Goal: Check status: Check status

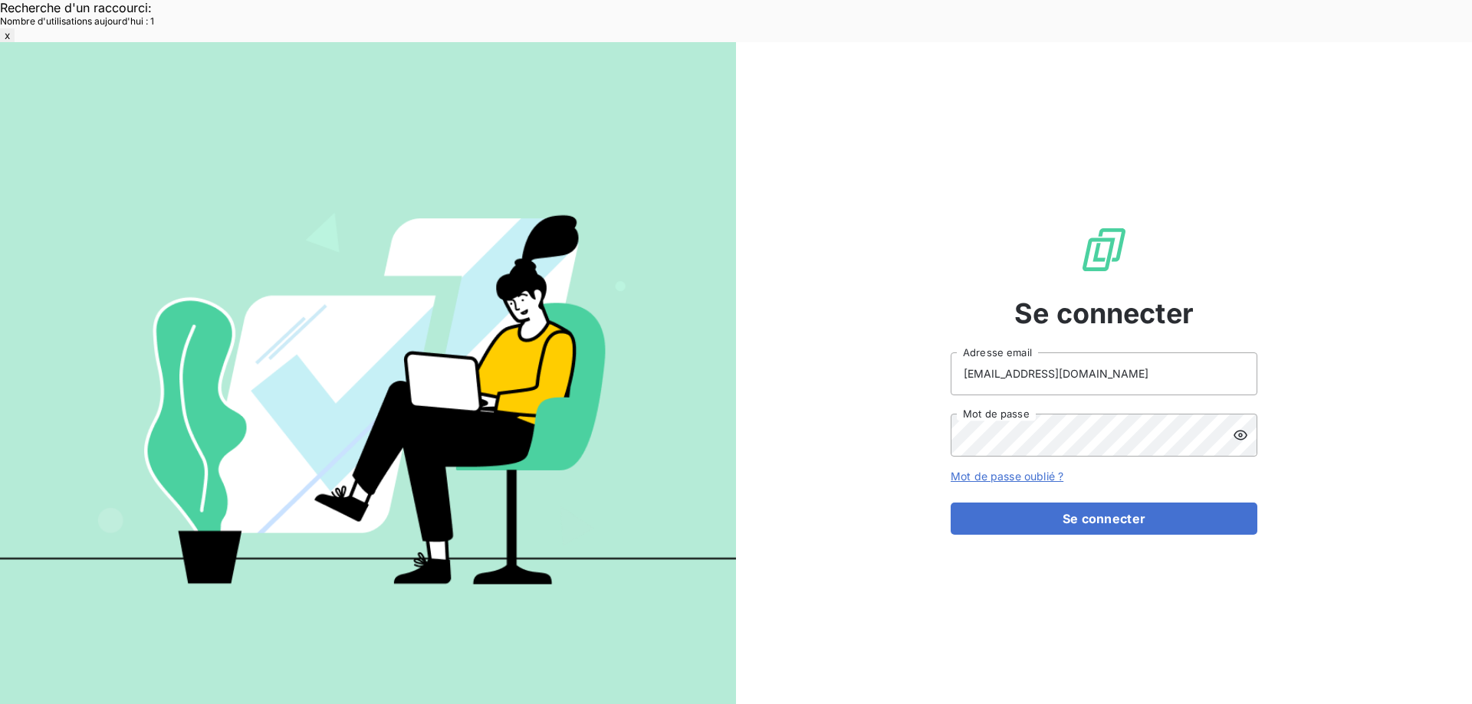
click at [1029, 503] on button "Se connecter" at bounding box center [1104, 519] width 307 height 32
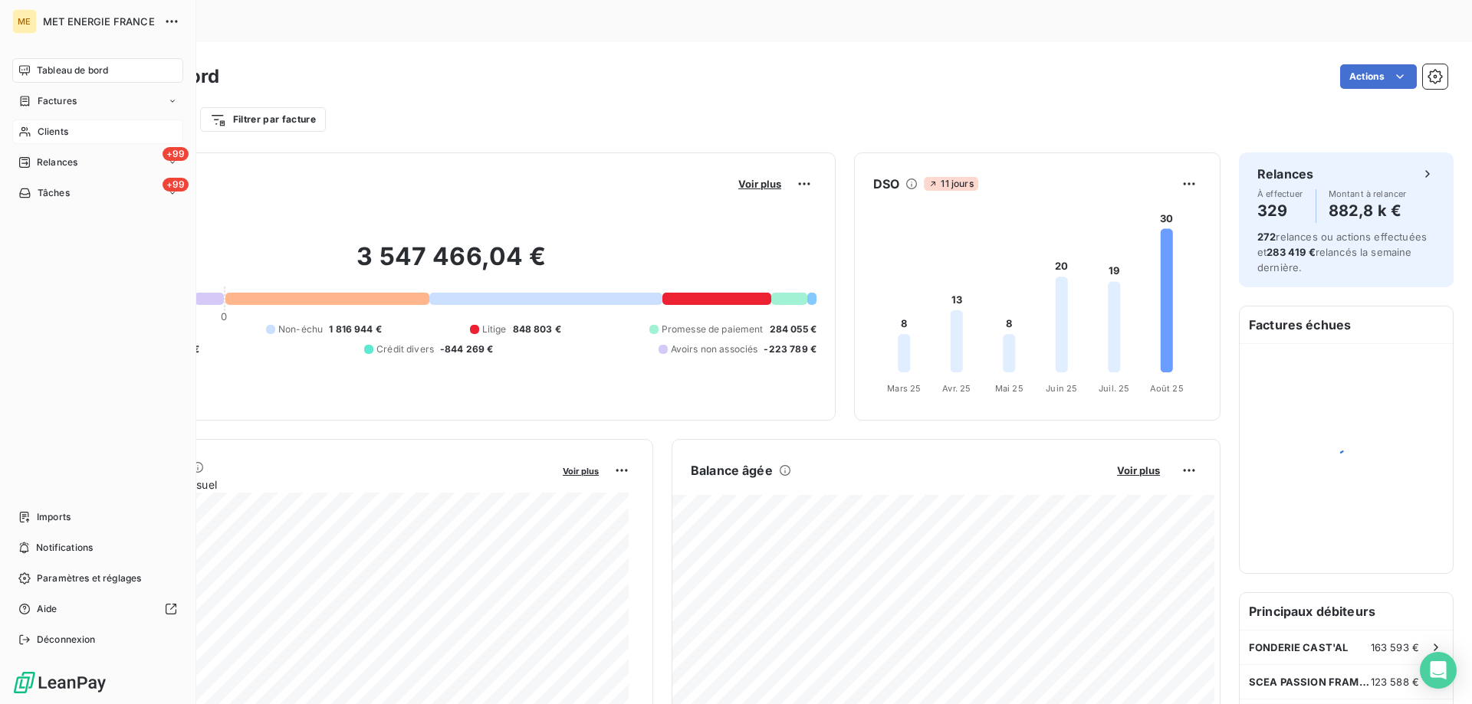
click at [34, 124] on div "Clients" at bounding box center [97, 132] width 171 height 25
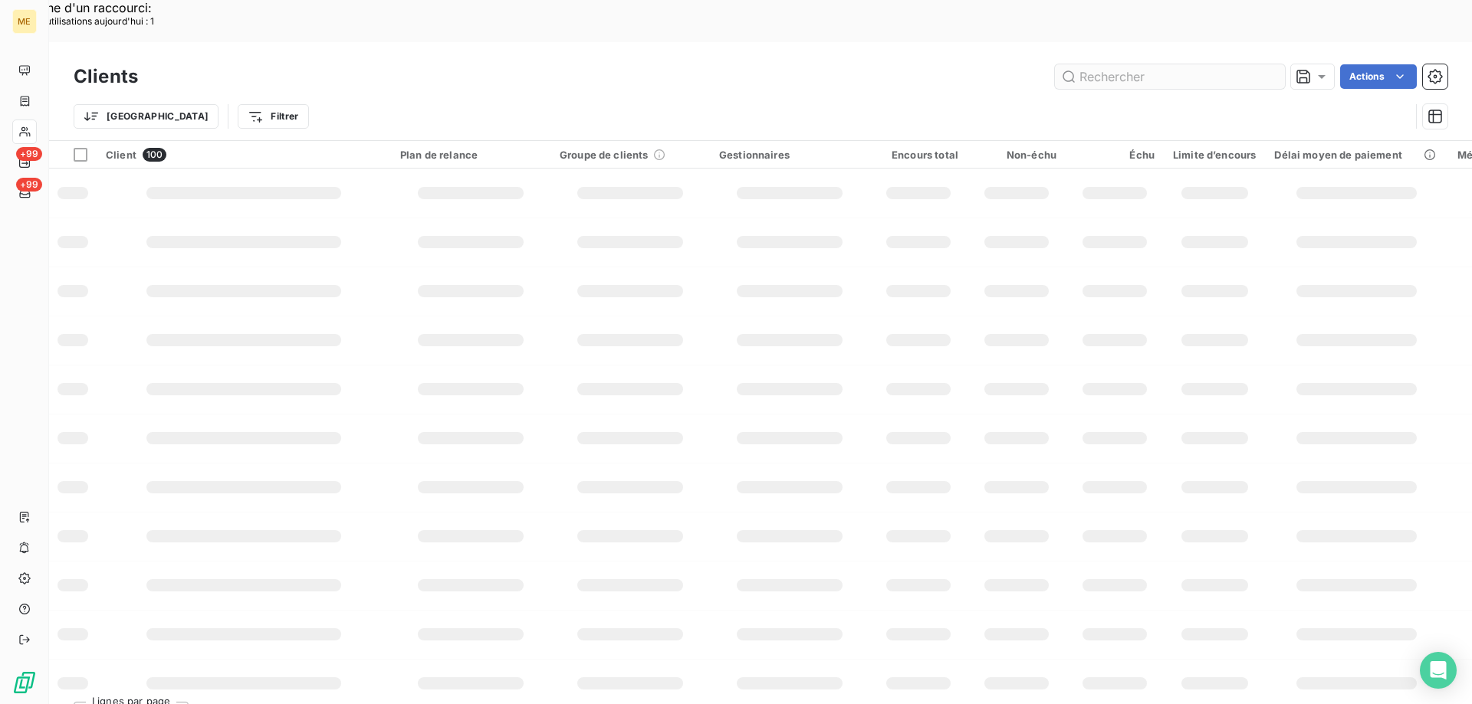
click at [1181, 64] on input "text" at bounding box center [1170, 76] width 230 height 25
type input "METFRA000005246"
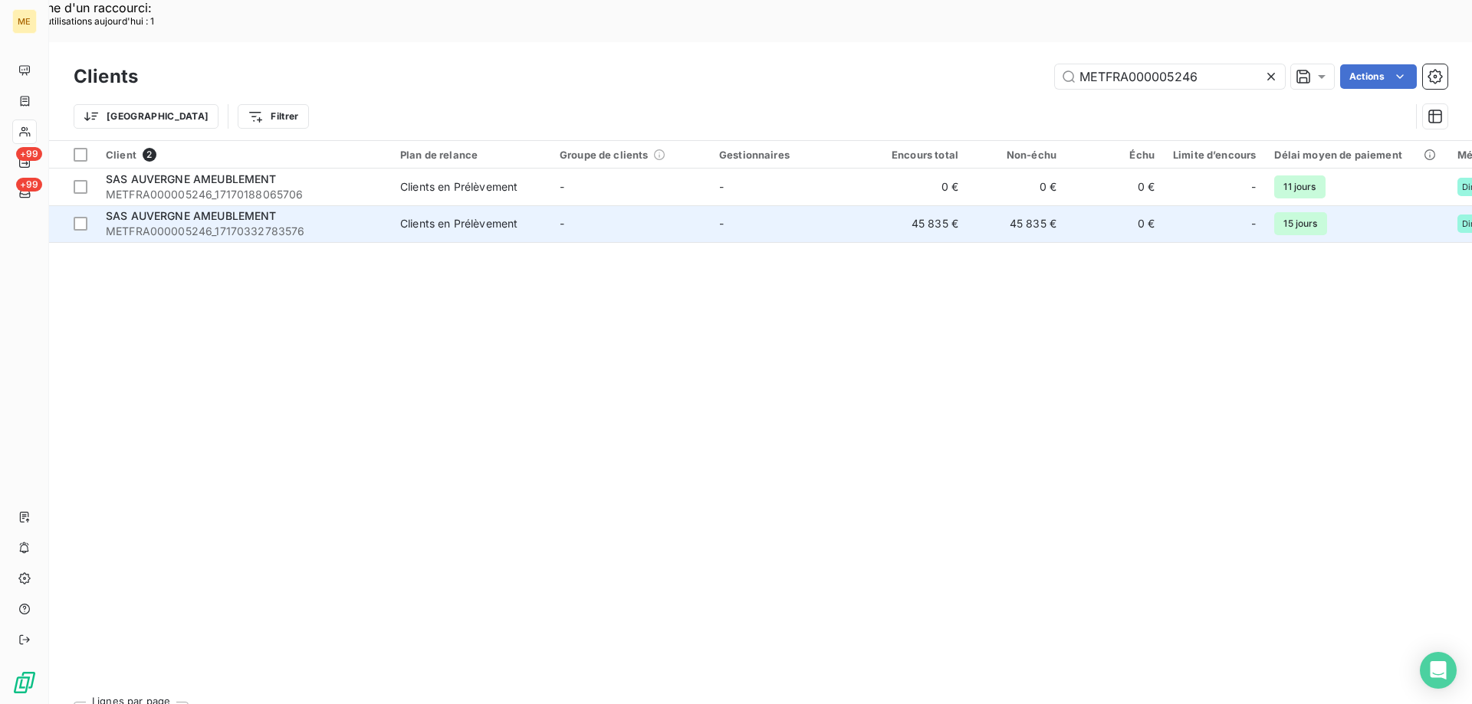
click at [309, 224] on span "METFRA000005246_17170332783576" at bounding box center [244, 231] width 276 height 15
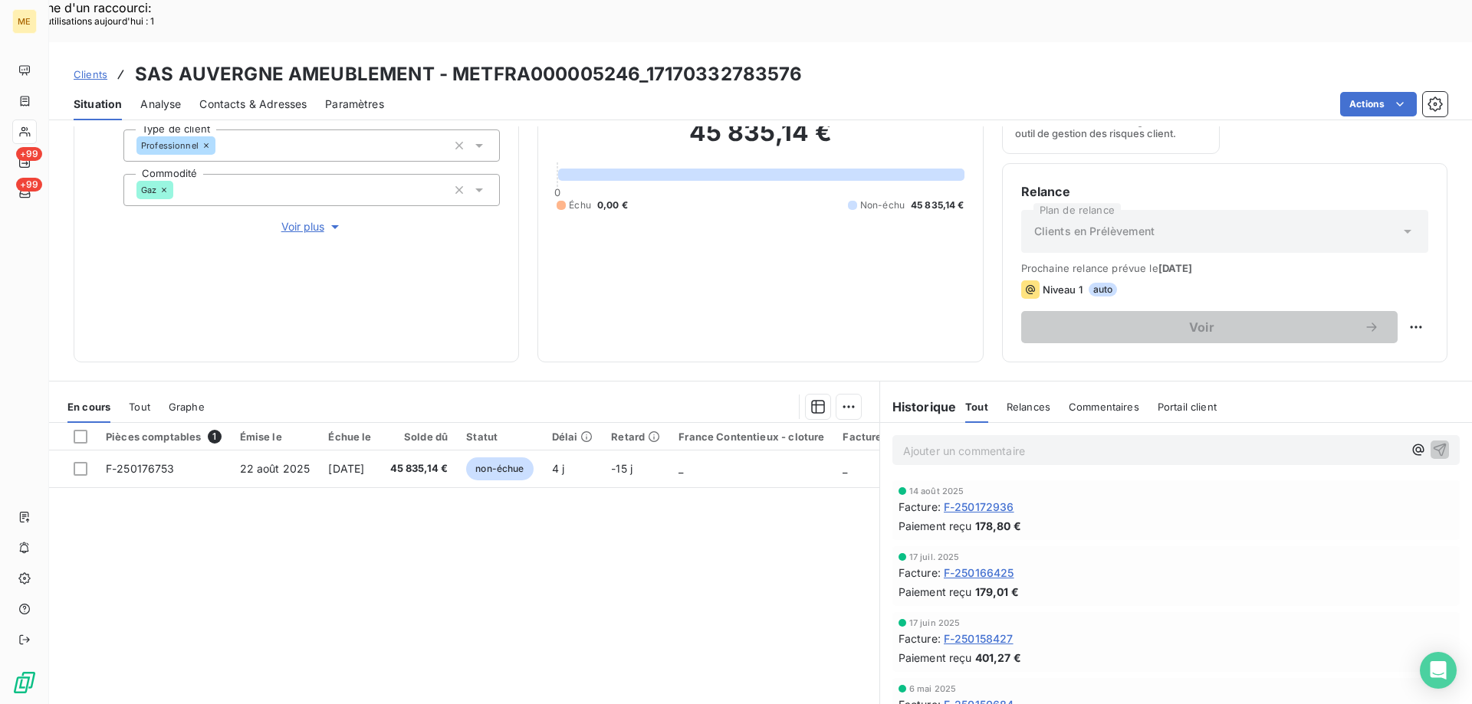
scroll to position [205, 0]
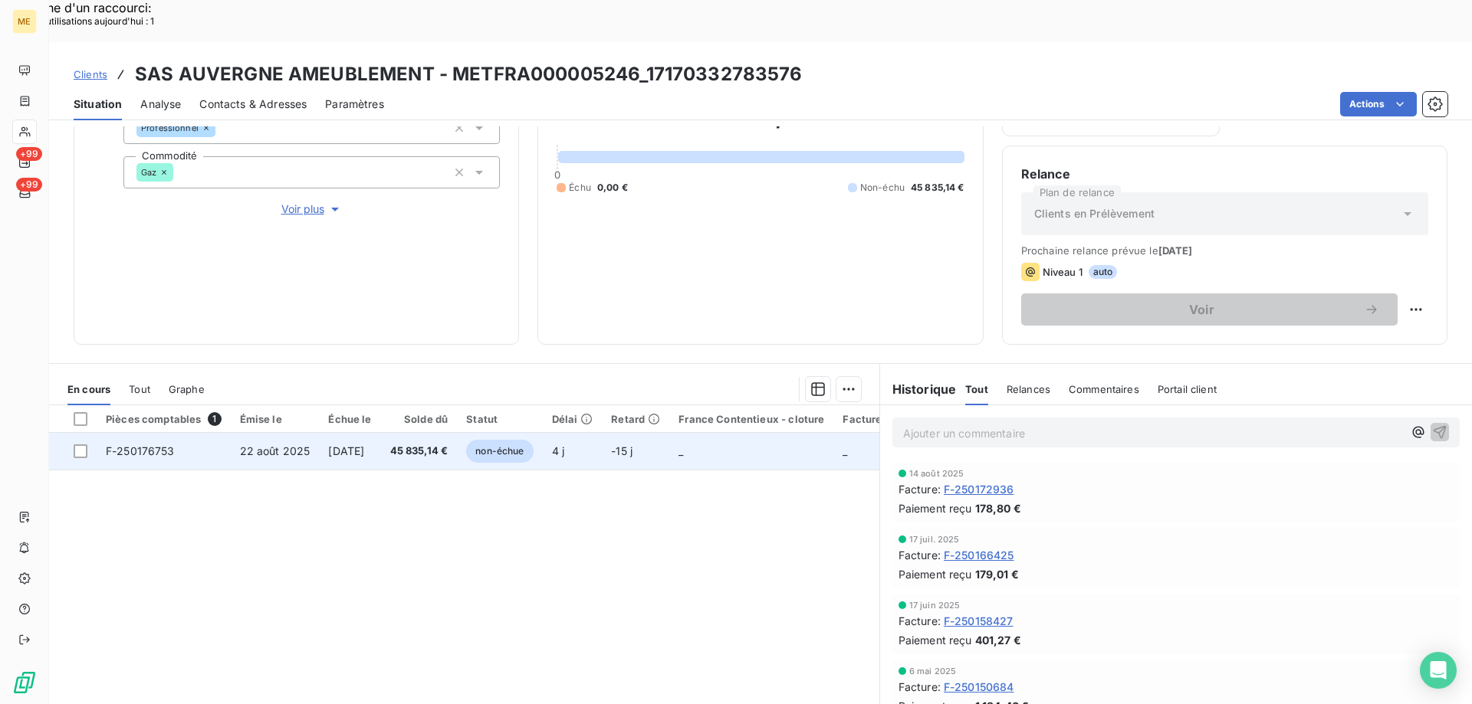
click at [275, 445] on span "22 août 2025" at bounding box center [275, 451] width 71 height 13
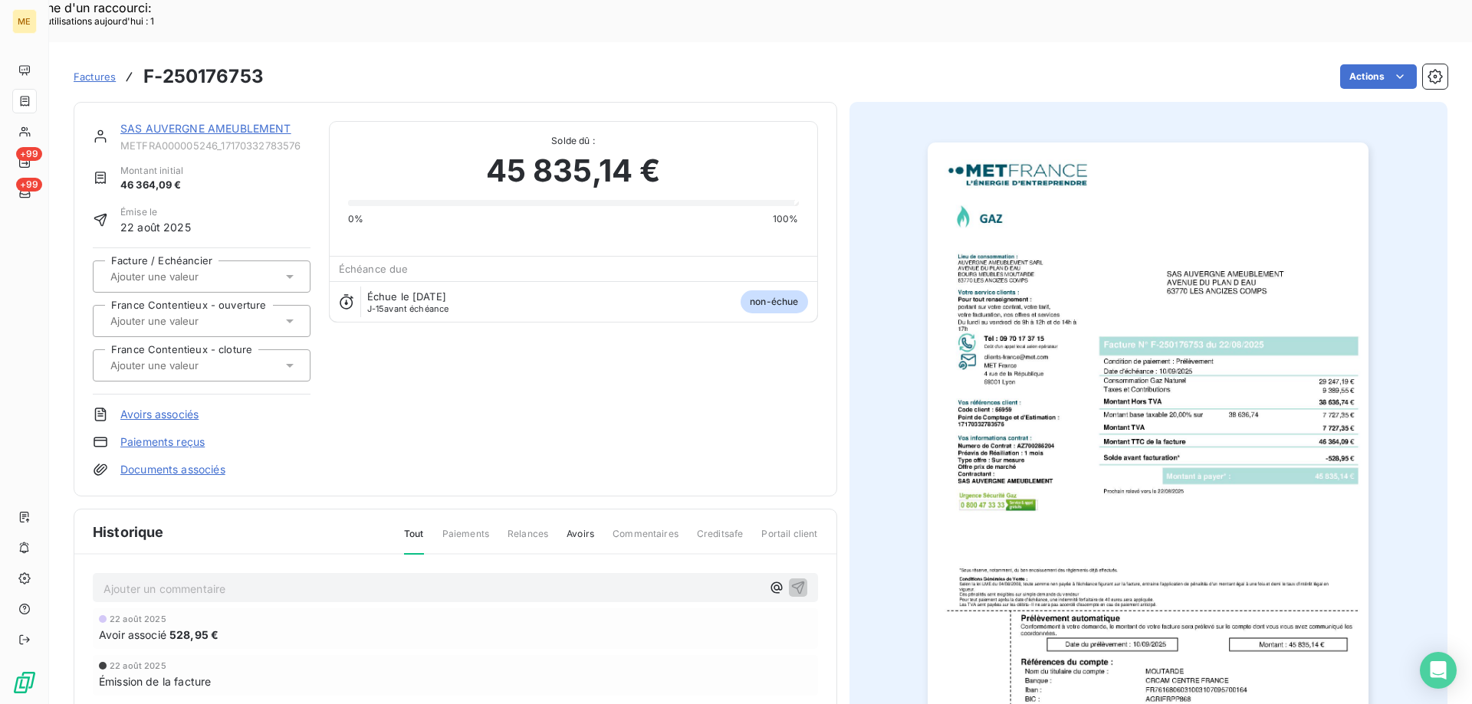
click at [1075, 400] on img "button" at bounding box center [1148, 455] width 441 height 624
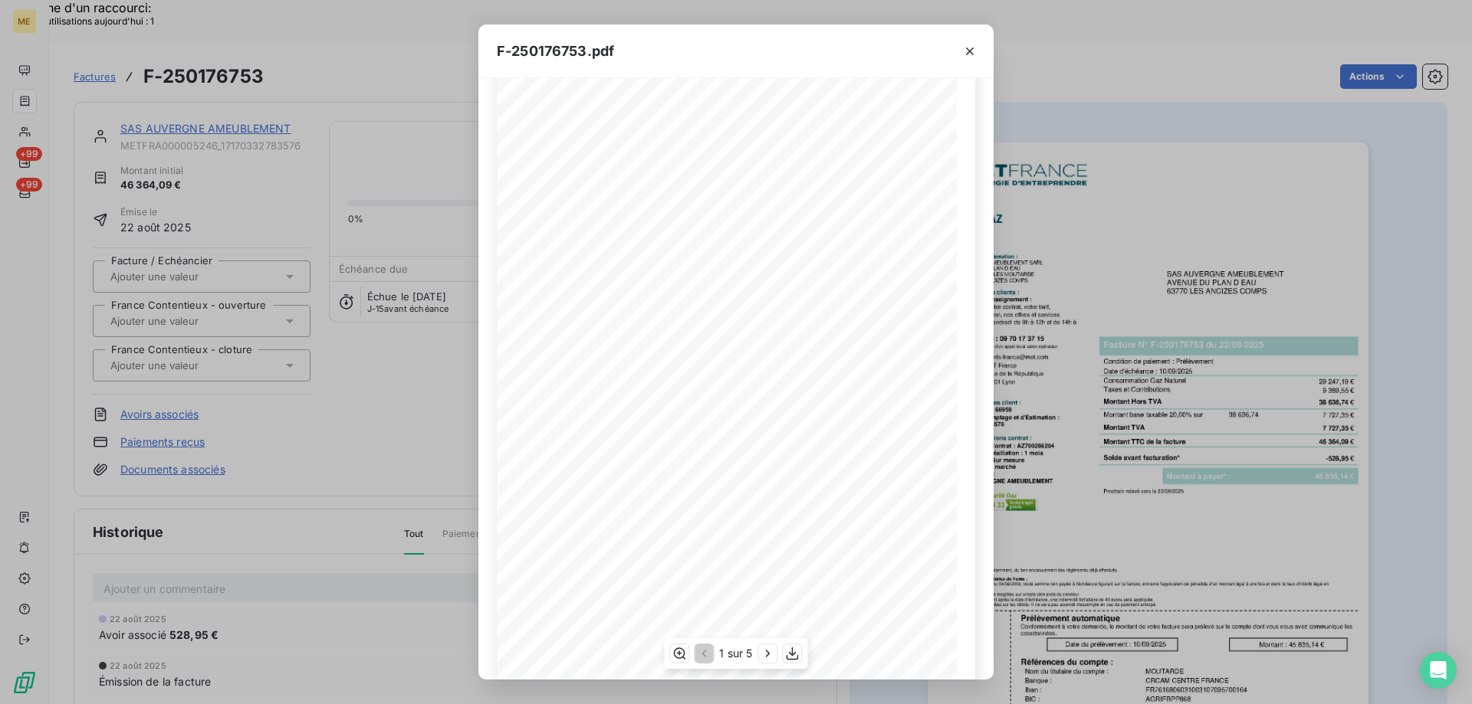
scroll to position [85, 0]
click at [786, 649] on icon "button" at bounding box center [792, 653] width 15 height 15
click at [974, 51] on icon "button" at bounding box center [969, 51] width 15 height 15
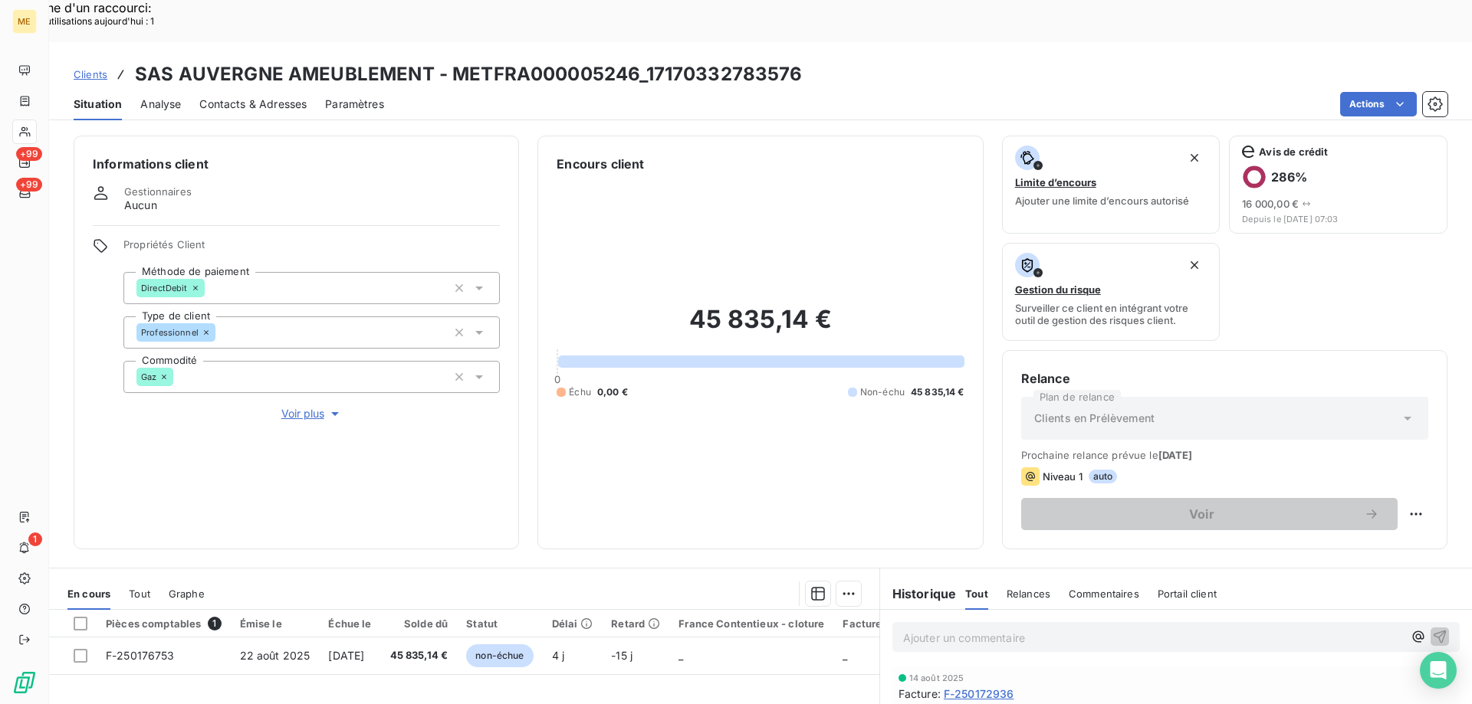
scroll to position [205, 0]
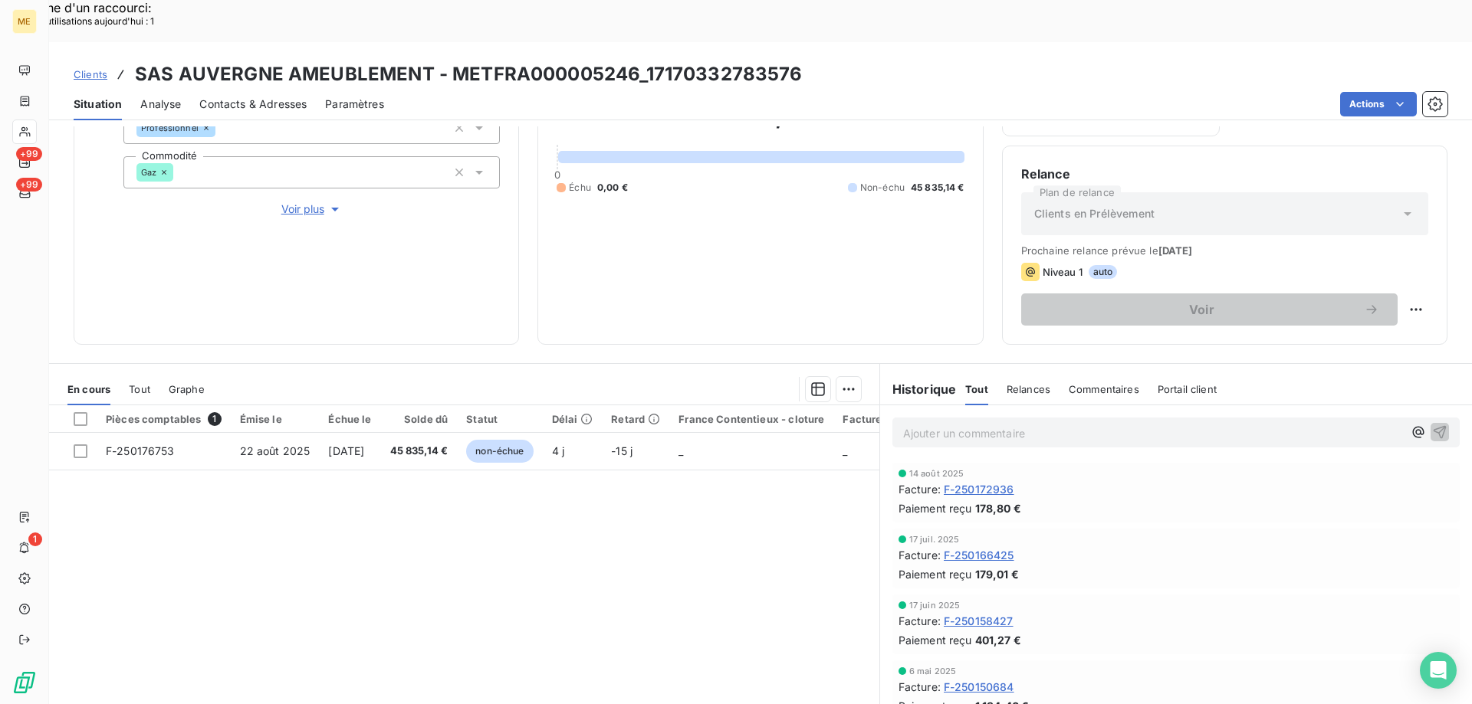
click at [996, 481] on span "F-250172936" at bounding box center [979, 489] width 71 height 16
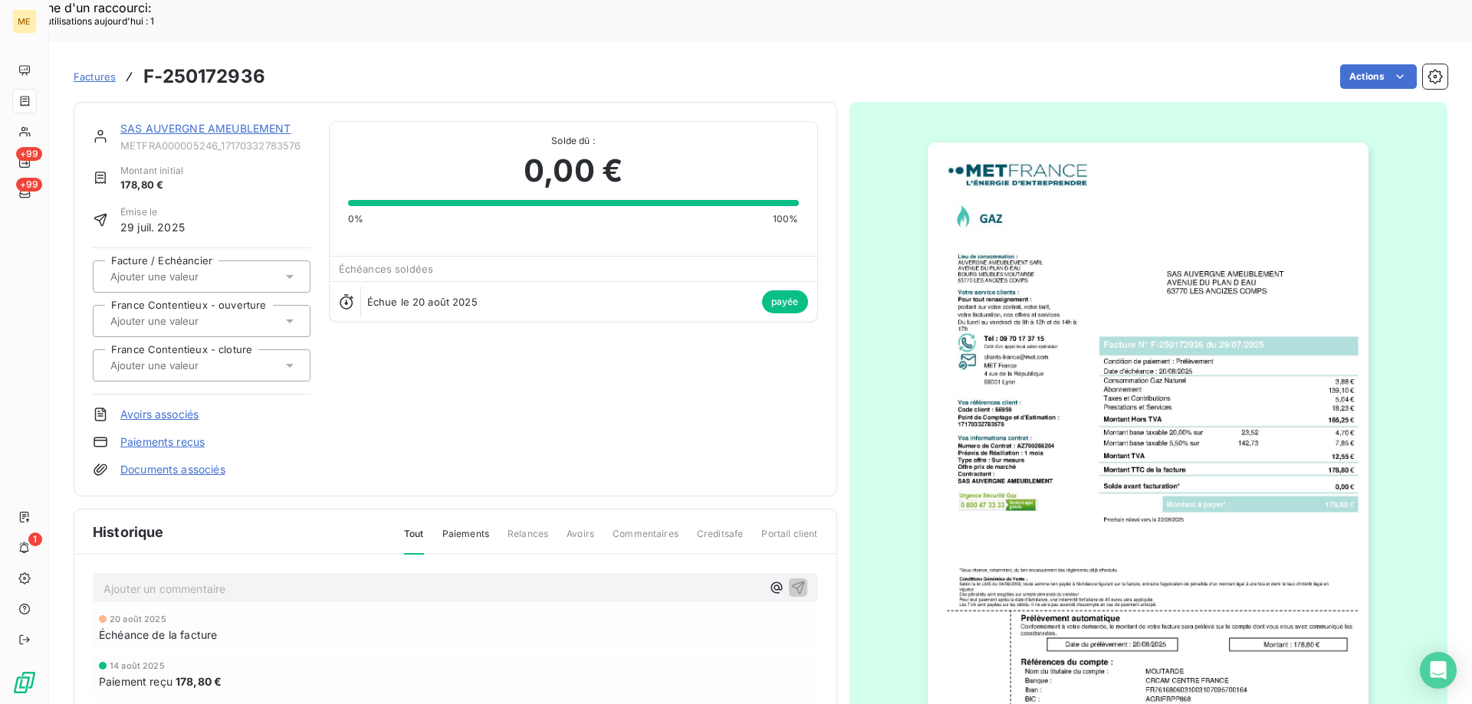
scroll to position [144, 0]
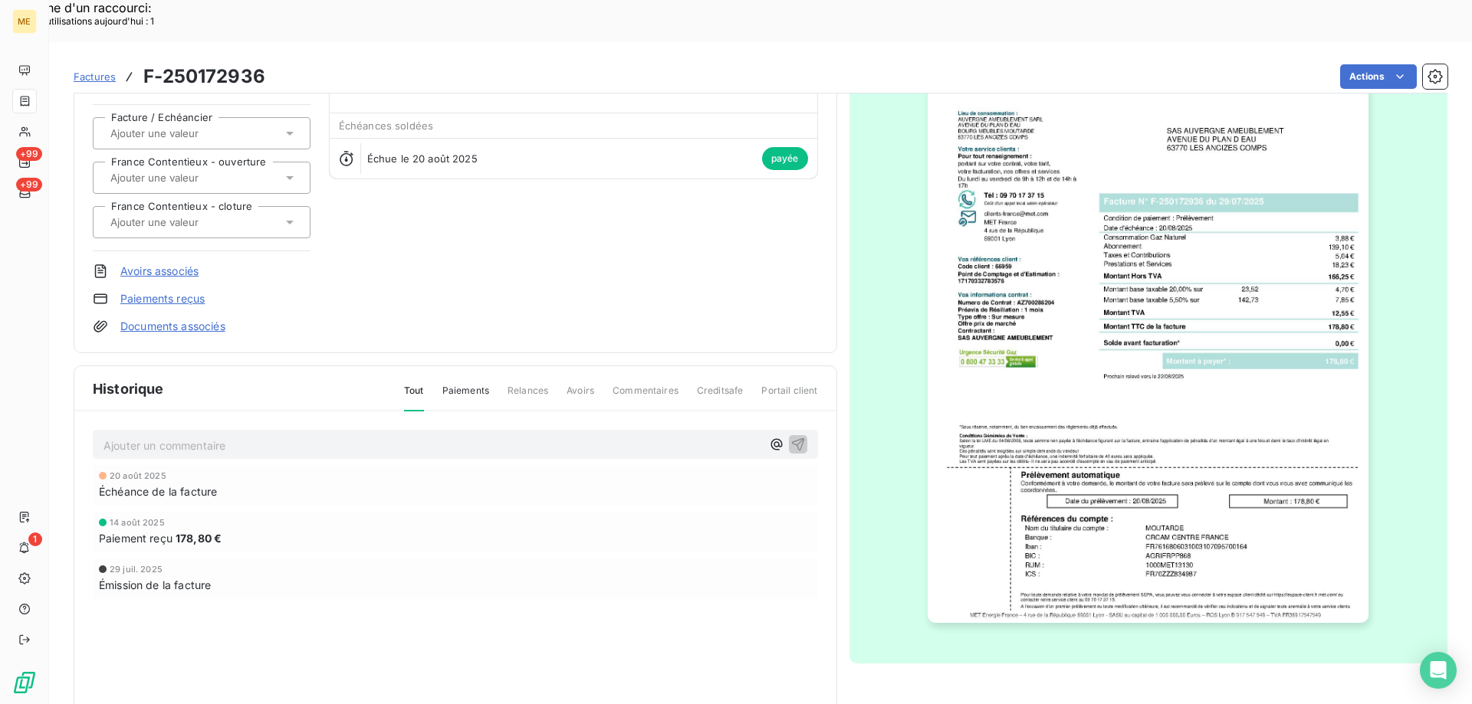
click at [1097, 493] on img "button" at bounding box center [1148, 311] width 441 height 624
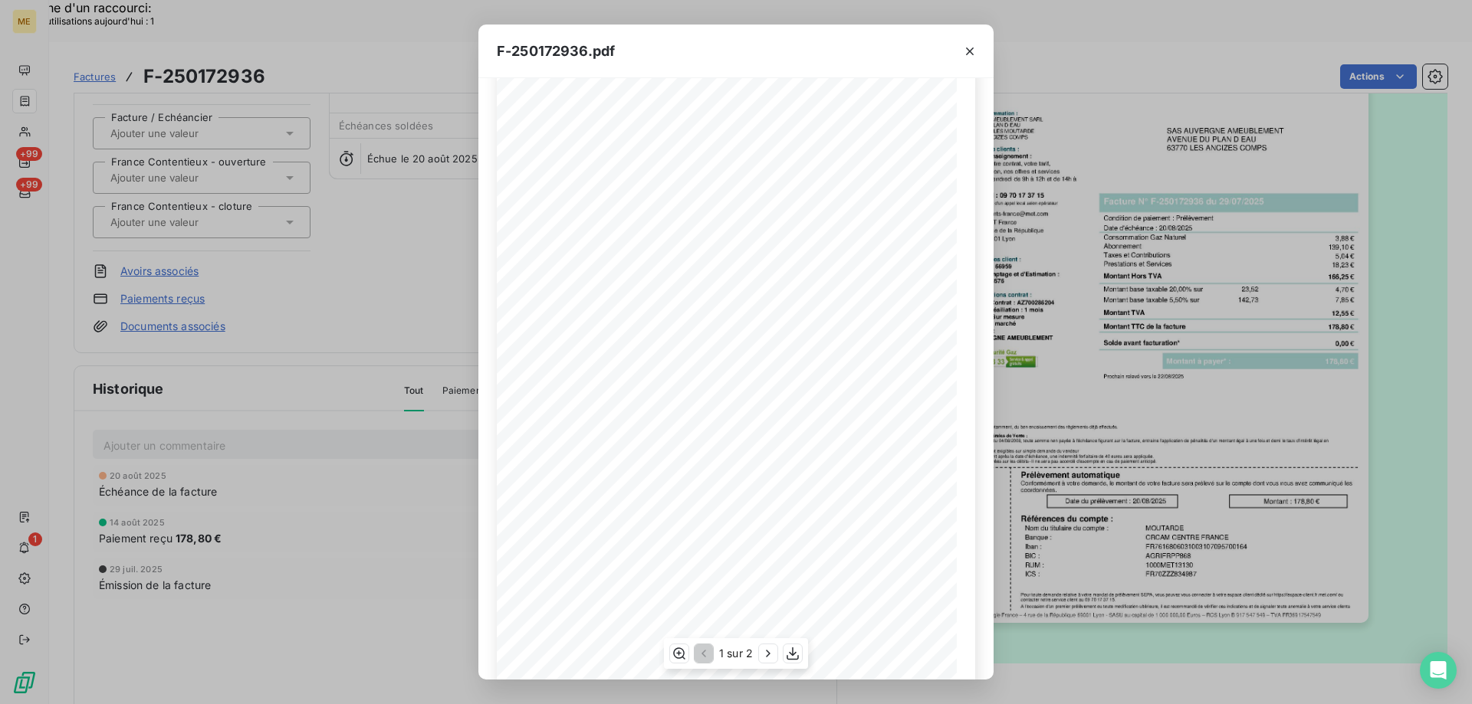
scroll to position [85, 0]
click at [799, 652] on icon "button" at bounding box center [792, 653] width 15 height 15
